Goal: Browse casually

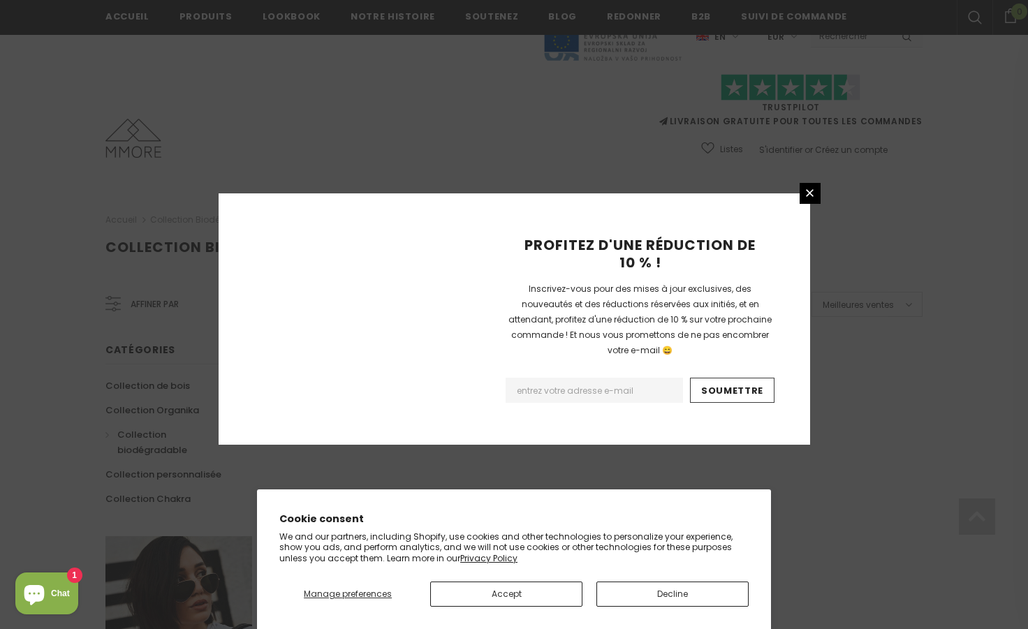
scroll to position [836, 0]
